Goal: Information Seeking & Learning: Learn about a topic

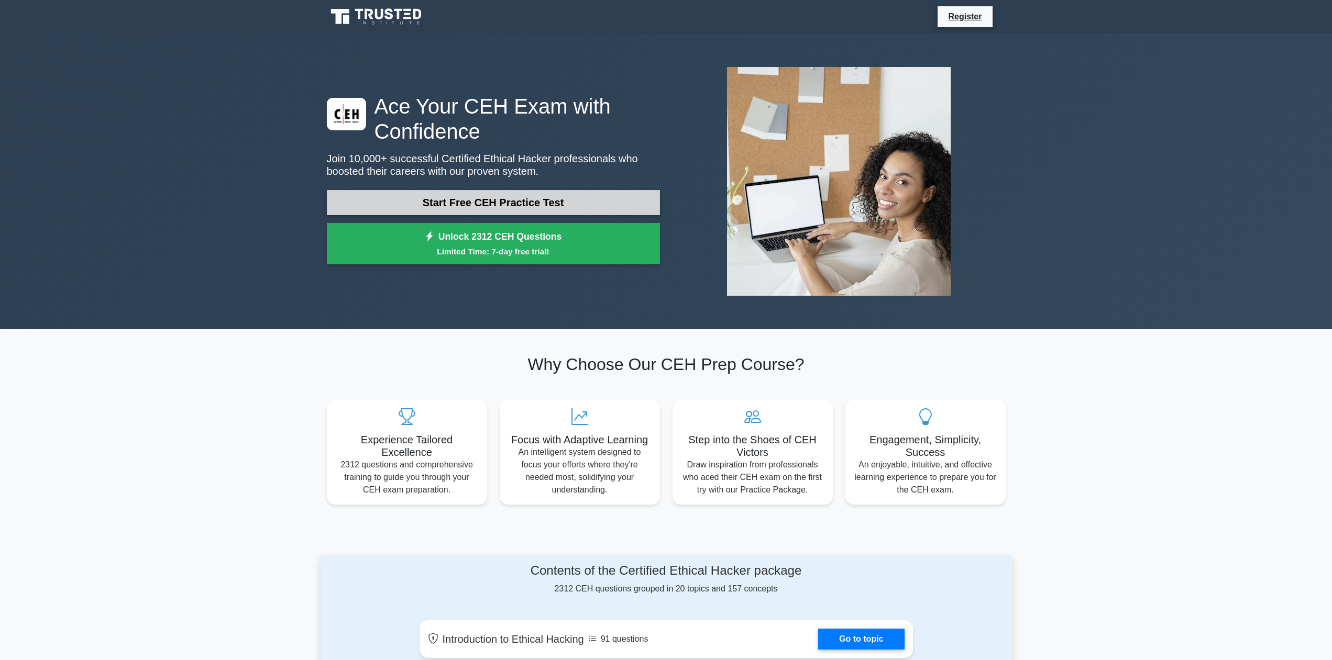
click at [536, 197] on link "Start Free CEH Practice Test" at bounding box center [493, 202] width 333 height 25
click at [487, 195] on link "Start Free CEH Practice Test" at bounding box center [493, 202] width 333 height 25
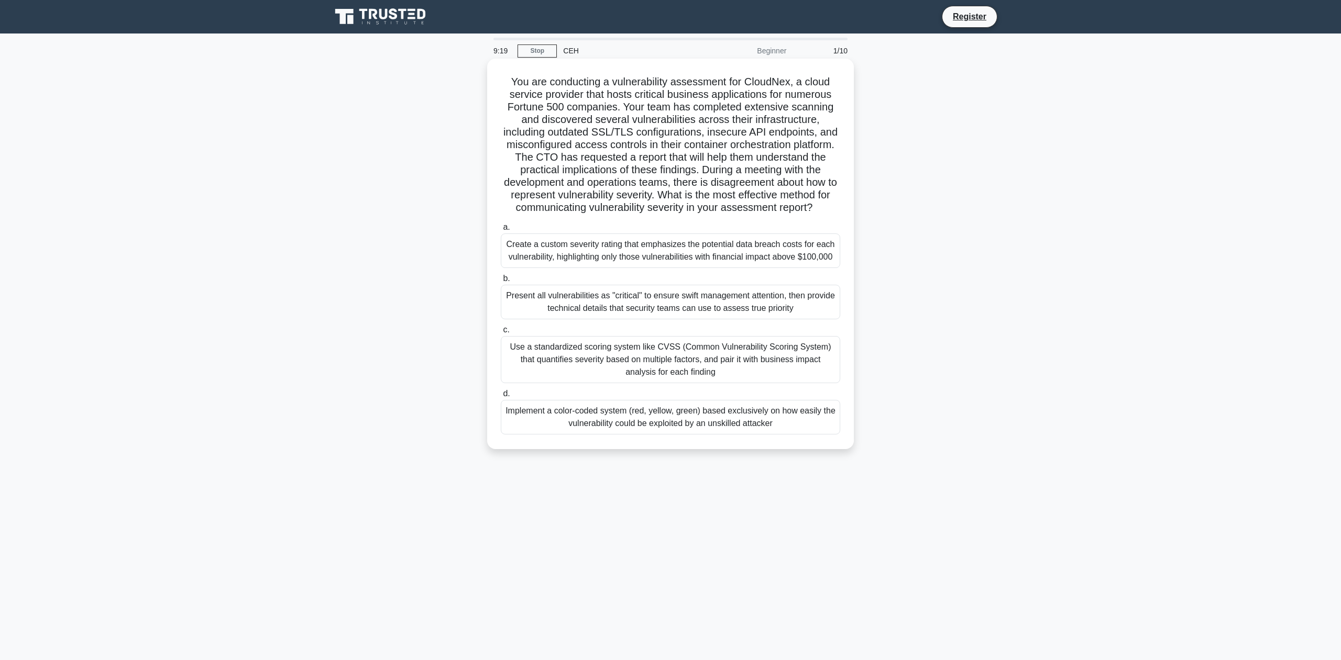
click at [522, 354] on div "Use a standardized scoring system like CVSS (Common Vulnerability Scoring Syste…" at bounding box center [670, 359] width 339 height 47
click at [501, 334] on input "c. Use a standardized scoring system like CVSS (Common Vulnerability Scoring Sy…" at bounding box center [501, 330] width 0 height 7
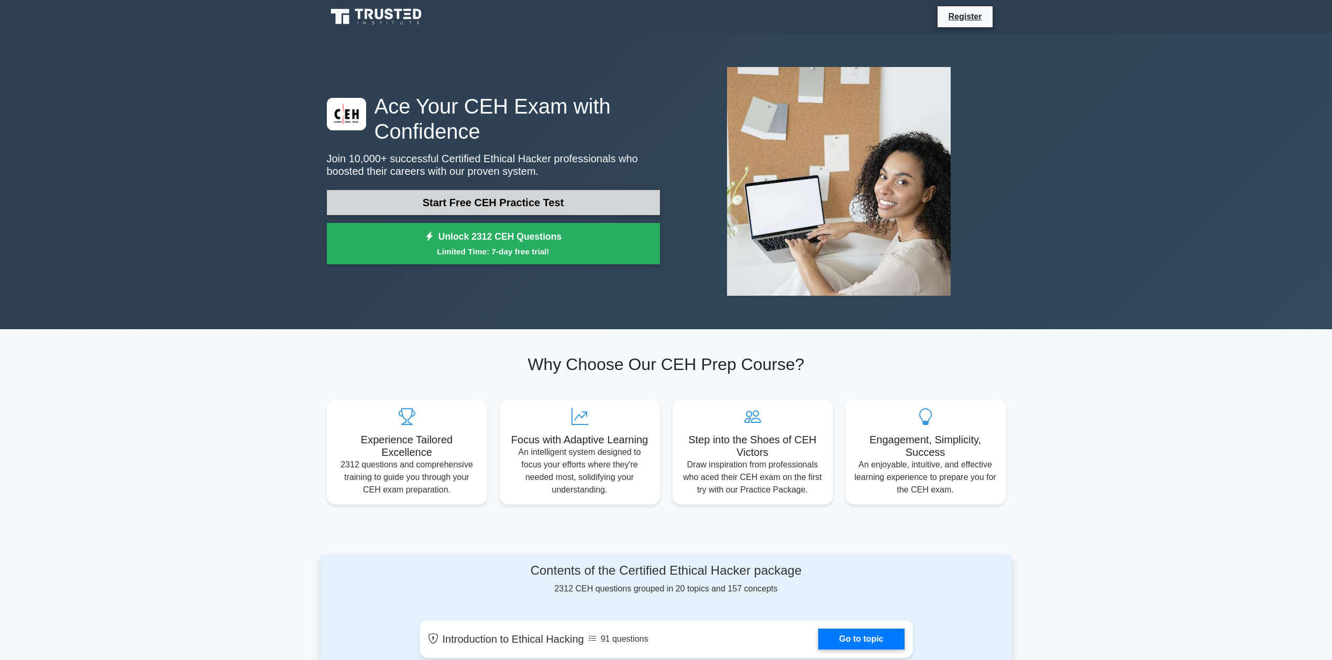
click at [485, 204] on link "Start Free CEH Practice Test" at bounding box center [493, 202] width 333 height 25
click at [457, 195] on link "Start Free CEH Practice Test" at bounding box center [493, 202] width 333 height 25
click at [443, 203] on link "Start Free CEH Practice Test" at bounding box center [493, 202] width 333 height 25
click at [498, 208] on link "Start Free CEH Practice Test" at bounding box center [493, 202] width 333 height 25
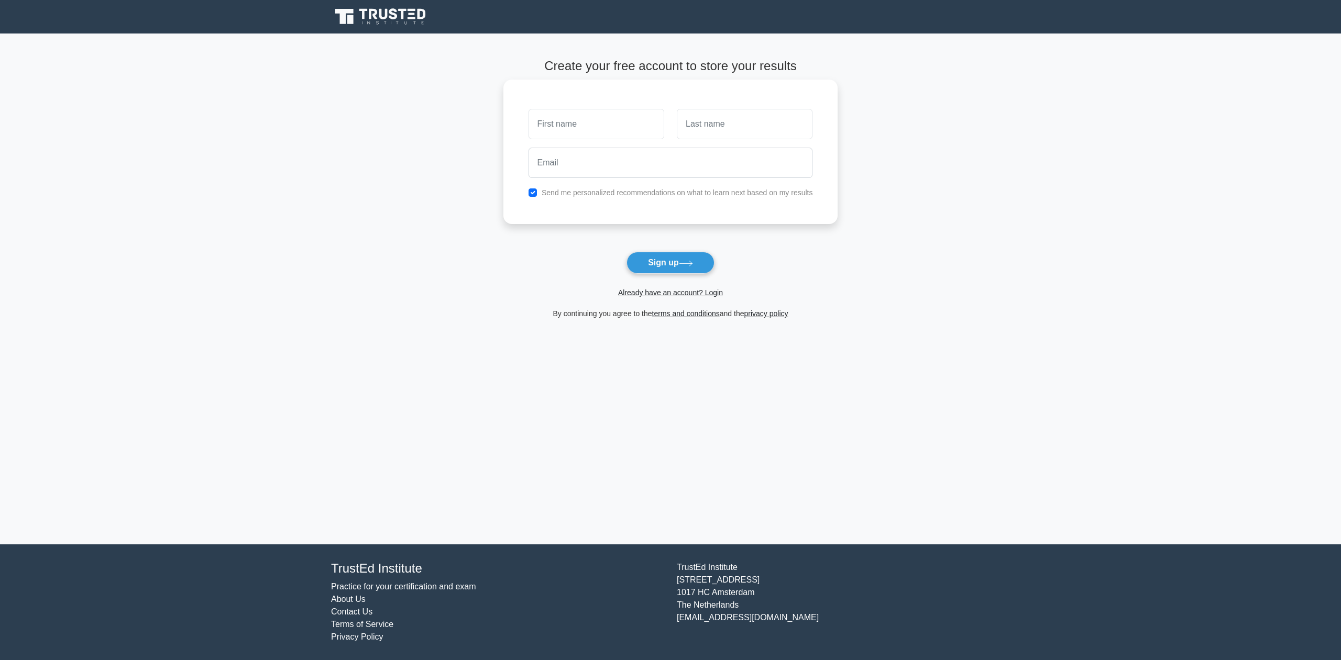
click at [528, 195] on div "Send me personalized recommendations on what to learn next based on my results" at bounding box center [670, 192] width 297 height 13
